Goal: Information Seeking & Learning: Learn about a topic

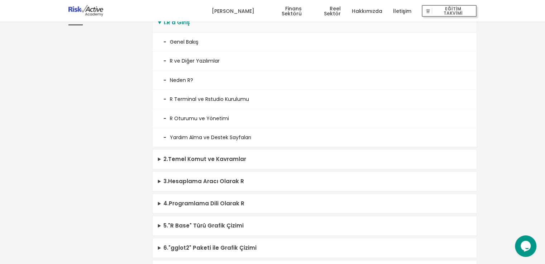
scroll to position [215, 0]
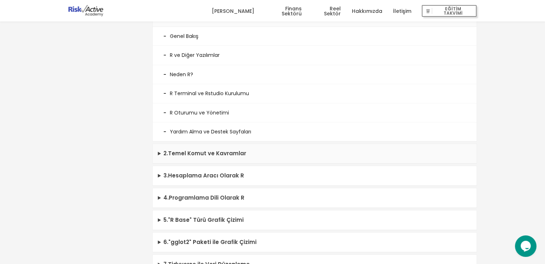
click at [231, 154] on summary "2 . Temel Komut ve Kavramlar" at bounding box center [315, 154] width 324 height 20
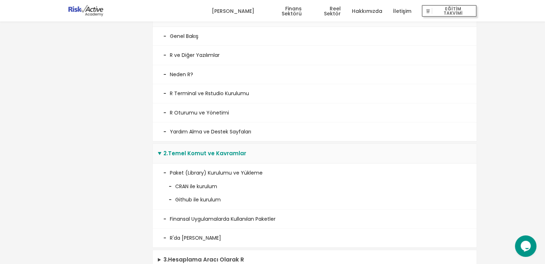
click at [103, 185] on div "Eğitim İçeriği" at bounding box center [105, 205] width 84 height 418
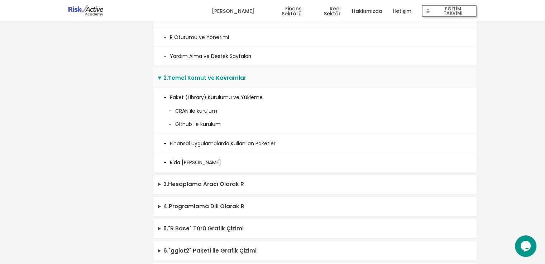
scroll to position [301, 0]
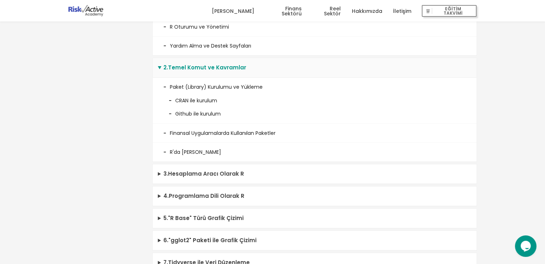
click at [201, 152] on li "R'da [PERSON_NAME]" at bounding box center [315, 152] width 324 height 19
click at [198, 169] on summary "3 . Hesaplama Aracı Olarak R" at bounding box center [315, 174] width 324 height 20
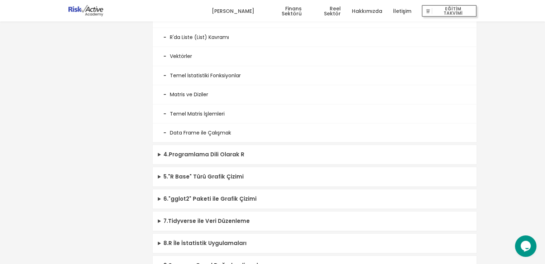
scroll to position [502, 0]
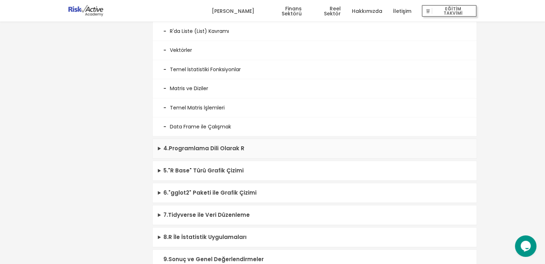
click at [220, 150] on summary "4 . Programlama Dili Olarak R" at bounding box center [315, 149] width 324 height 20
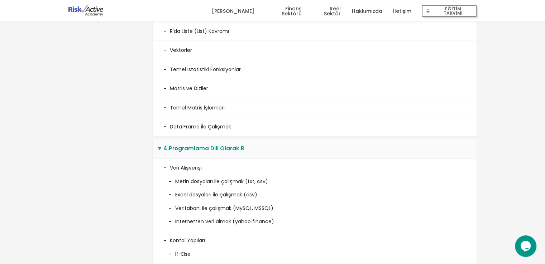
click at [102, 205] on div "Eğitim İçeriği" at bounding box center [105, 96] width 84 height 775
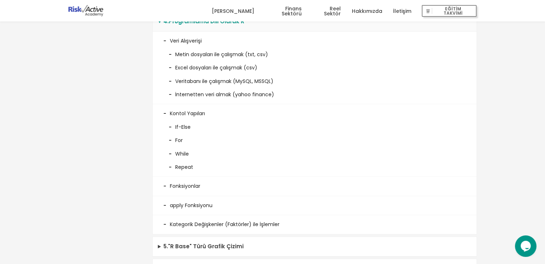
scroll to position [630, 0]
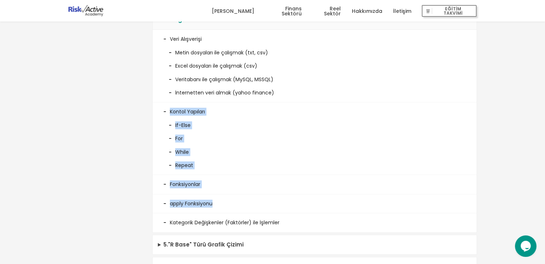
drag, startPoint x: 216, startPoint y: 201, endPoint x: 163, endPoint y: 109, distance: 106.2
click at [163, 109] on ul "Veri Alışverişi Metin dosyaları ile çalışmak (txt, csv) Excel dosyaları ile çal…" at bounding box center [315, 131] width 324 height 203
copy ul "Kontol Yapıları If-Else For While Repeat Fonksiyonlar apply Fonksiyonu"
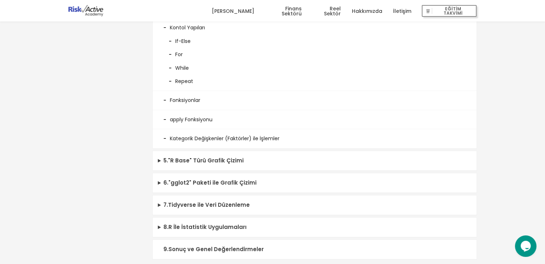
scroll to position [745, 0]
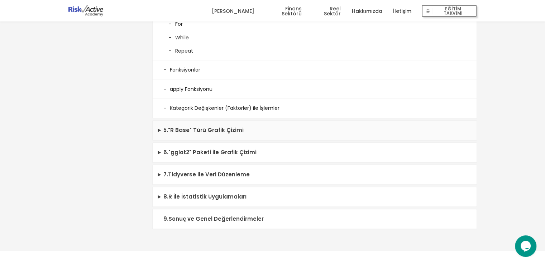
click at [160, 127] on summary "5 . "R Base" Türü Grafik Çizimi" at bounding box center [315, 131] width 324 height 20
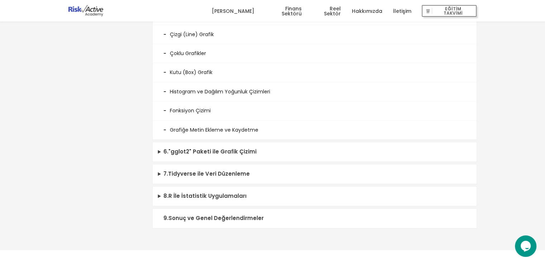
scroll to position [931, 0]
